Goal: Transaction & Acquisition: Purchase product/service

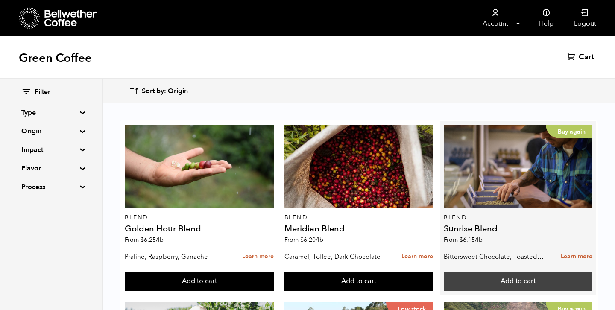
click at [535, 280] on button "Add to cart" at bounding box center [518, 282] width 149 height 20
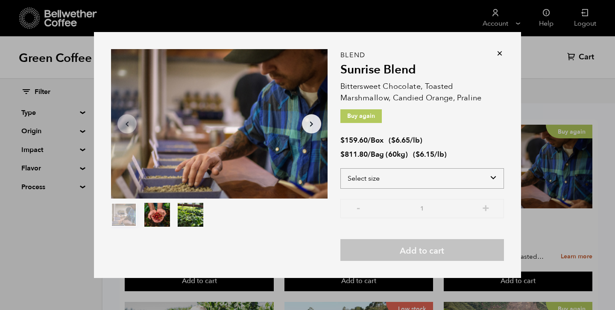
click at [399, 185] on select "Select size Bag (60kg) (132 lbs) Box (24 lbs)" at bounding box center [422, 178] width 164 height 20
select select "bag-3"
click at [340, 168] on select "Select size Bag (60kg) (132 lbs) Box (24 lbs)" at bounding box center [422, 178] width 164 height 20
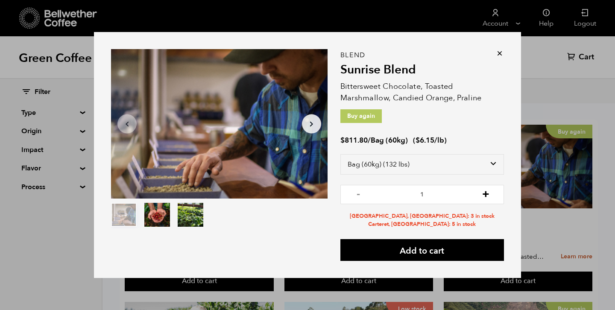
click at [486, 196] on button "+" at bounding box center [485, 193] width 11 height 9
type input "5"
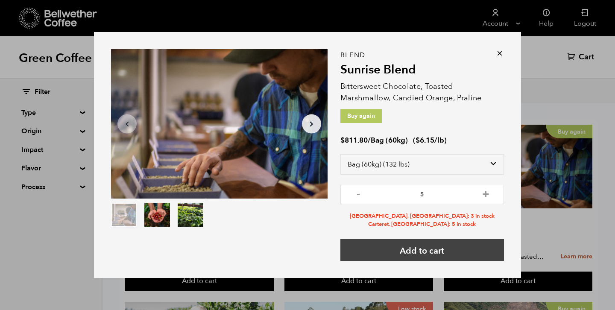
click at [441, 250] on button "Add to cart" at bounding box center [422, 250] width 164 height 22
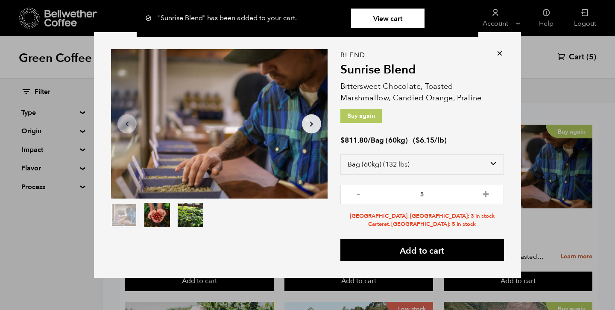
click at [497, 53] on icon at bounding box center [499, 53] width 9 height 9
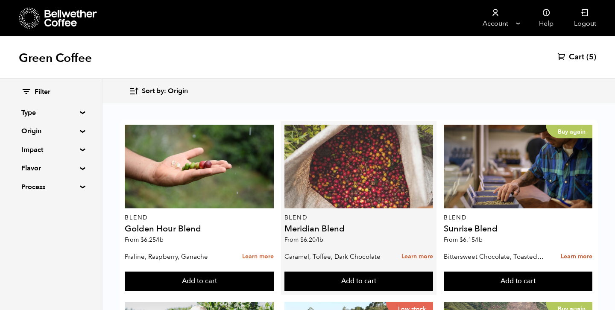
scroll to position [216, 0]
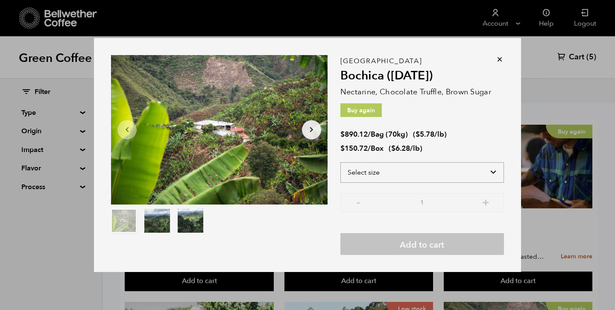
click at [482, 174] on select "Select size Bag (70kg) (154 lbs) Box (24 lbs)" at bounding box center [422, 172] width 164 height 20
select select "bag"
click at [340, 162] on select "Select size Bag (70kg) (154 lbs) Box (24 lbs)" at bounding box center [422, 172] width 164 height 20
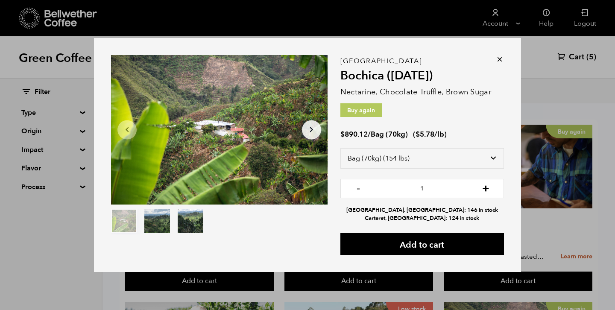
click at [485, 188] on button "+" at bounding box center [485, 187] width 11 height 9
click at [363, 187] on button "-" at bounding box center [358, 187] width 11 height 9
type input "2"
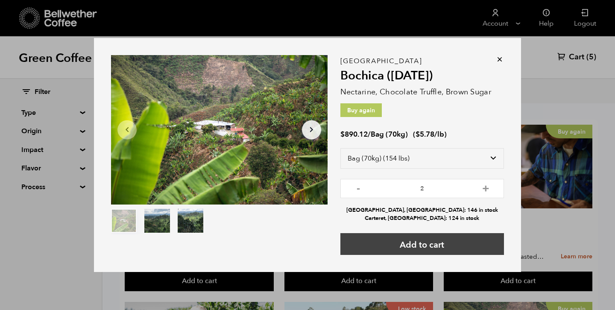
click at [426, 248] on button "Add to cart" at bounding box center [422, 244] width 164 height 22
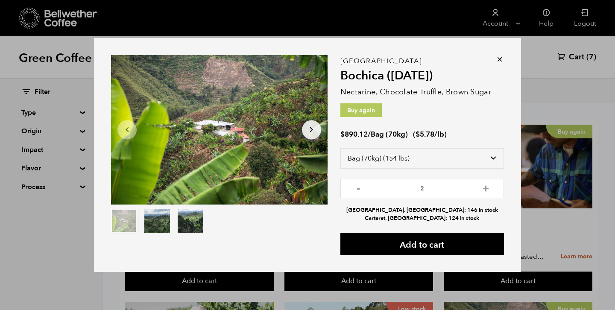
click at [503, 59] on icon at bounding box center [499, 59] width 9 height 9
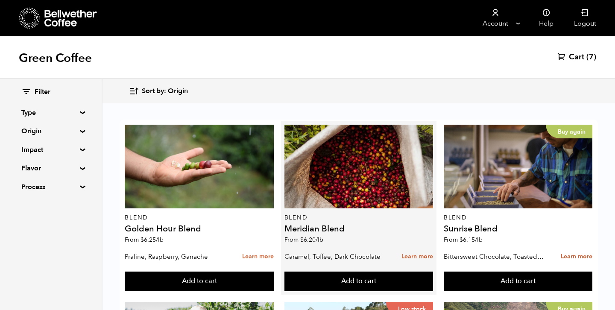
scroll to position [440, 0]
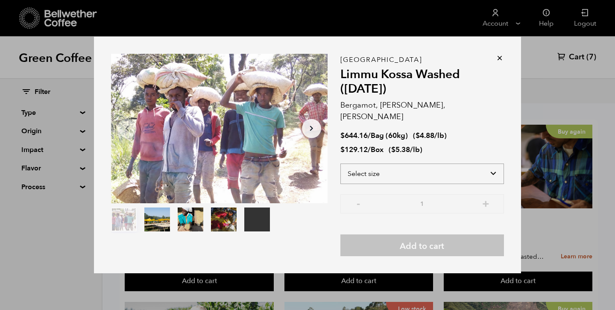
click at [425, 167] on select "Select size Bag (60kg) (132 lbs) Box (24 lbs)" at bounding box center [422, 174] width 164 height 20
select select "bag-3"
click at [340, 164] on select "Select size Bag (60kg) (132 lbs) Box (24 lbs)" at bounding box center [422, 174] width 164 height 20
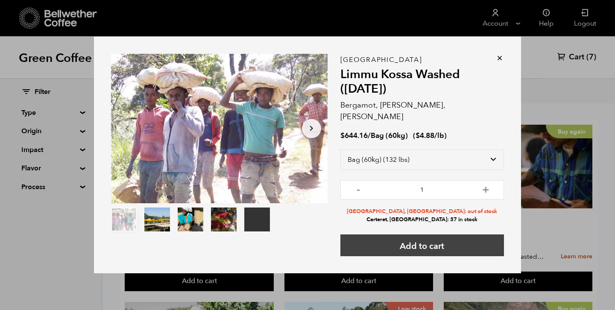
click at [434, 239] on button "Add to cart" at bounding box center [422, 245] width 164 height 22
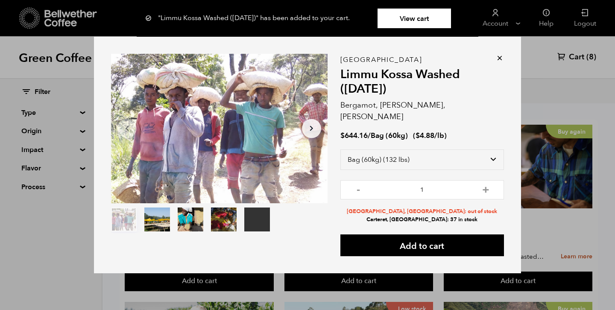
click at [502, 62] on icon at bounding box center [499, 58] width 9 height 9
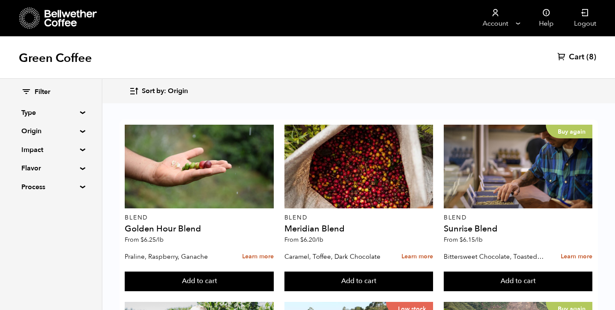
scroll to position [595, 0]
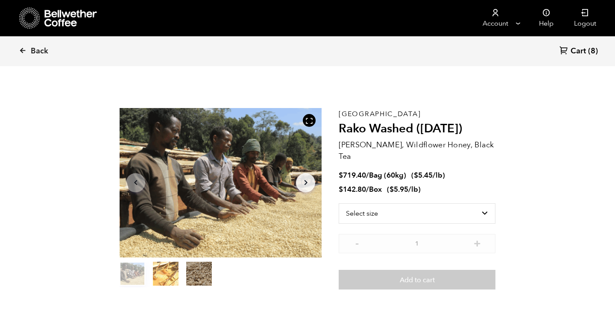
scroll to position [371, 365]
click at [417, 204] on select "Select size Bag (60kg) (132 lbs) Box (24 lbs)" at bounding box center [417, 213] width 157 height 20
click at [339, 203] on select "Select size Bag (60kg) (132 lbs) Box (24 lbs)" at bounding box center [417, 213] width 157 height 20
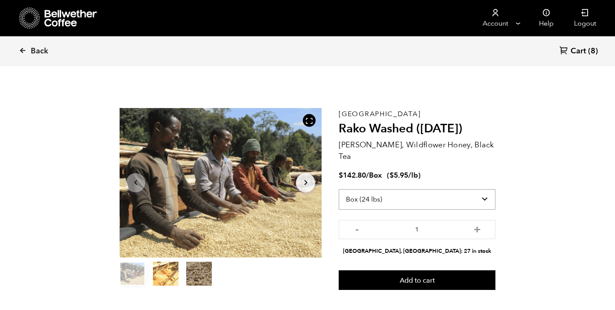
click at [432, 192] on select "Select size Bag (60kg) (132 lbs) Box (24 lbs)" at bounding box center [417, 199] width 157 height 20
select select "bag-3"
click at [339, 189] on select "Select size Bag (60kg) (132 lbs) Box (24 lbs)" at bounding box center [417, 199] width 157 height 20
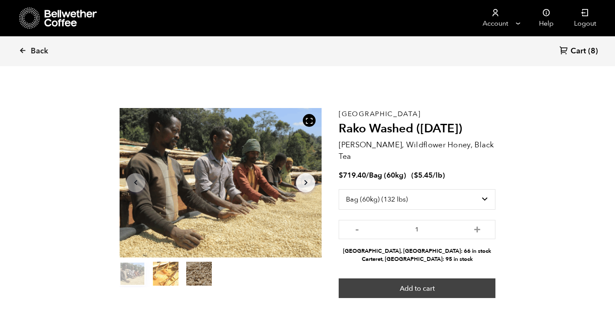
click at [411, 278] on button "Add to cart" at bounding box center [417, 288] width 157 height 20
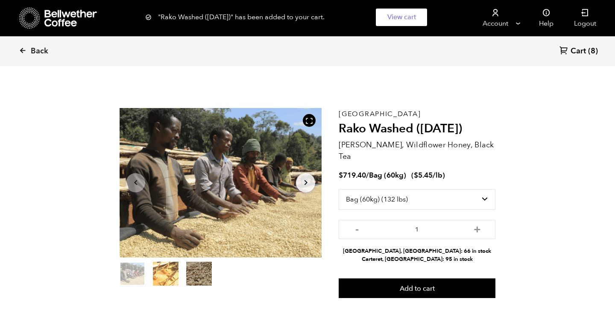
click at [575, 51] on span "Cart" at bounding box center [577, 51] width 15 height 10
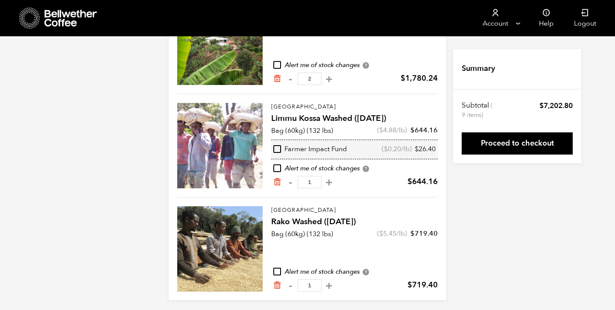
scroll to position [242, 0]
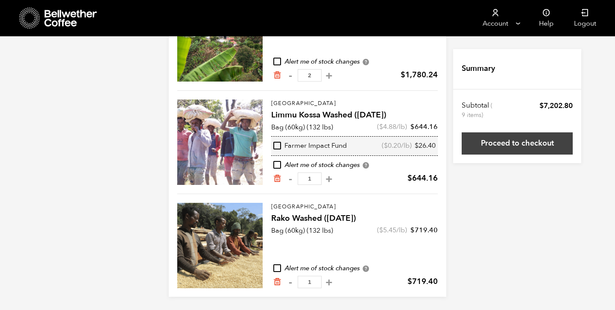
click at [490, 140] on link "Proceed to checkout" at bounding box center [517, 143] width 111 height 22
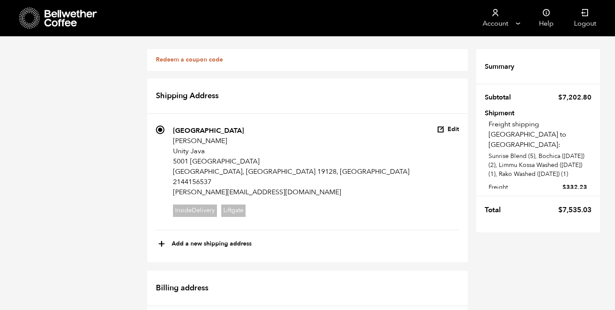
scroll to position [801, 0]
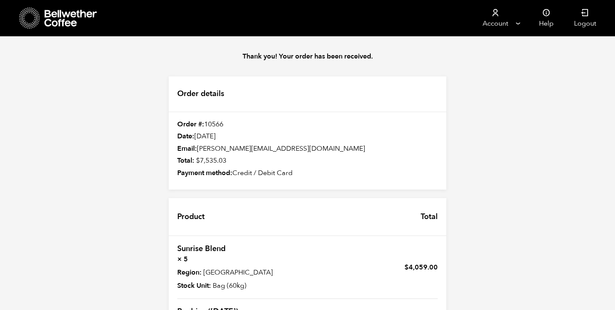
scroll to position [283, 0]
